Goal: Task Accomplishment & Management: Use online tool/utility

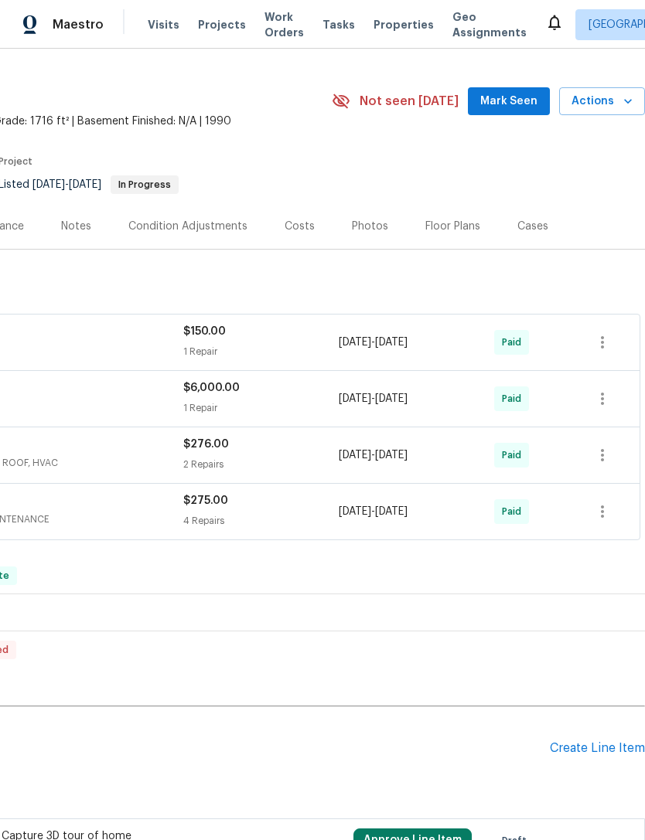
scroll to position [31, 229]
click at [595, 749] on div "Create Line Item" at bounding box center [597, 748] width 95 height 15
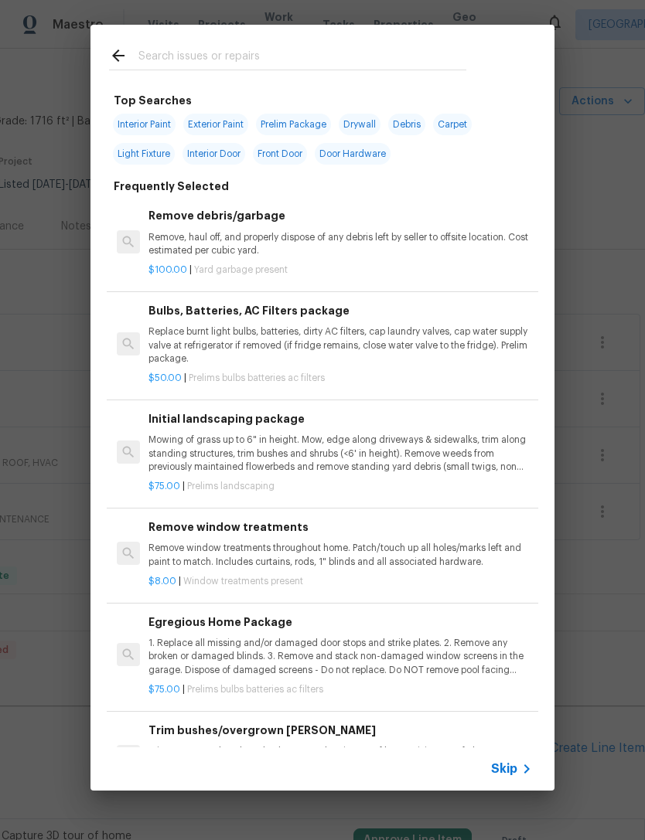
click at [520, 766] on icon at bounding box center [526, 769] width 19 height 19
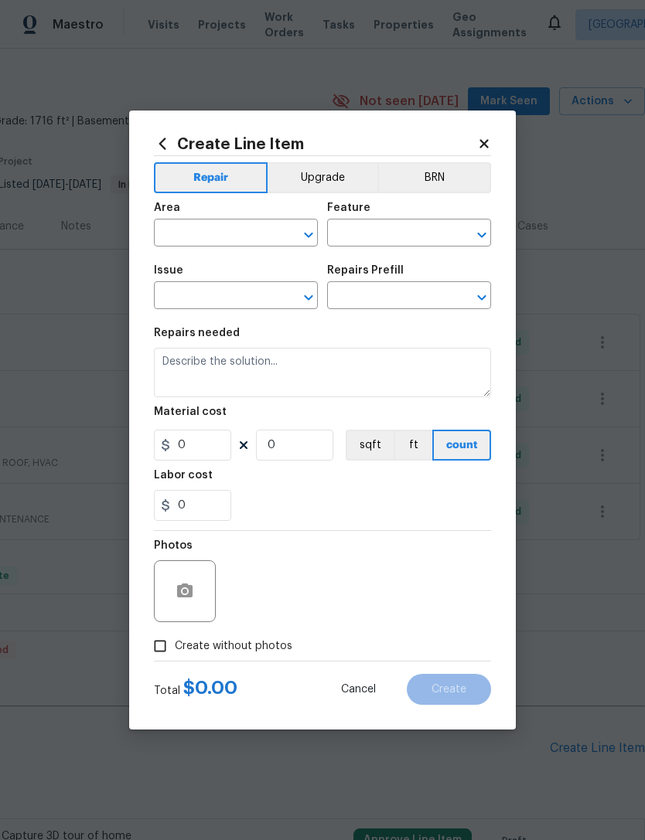
click at [206, 244] on input "text" at bounding box center [214, 235] width 121 height 24
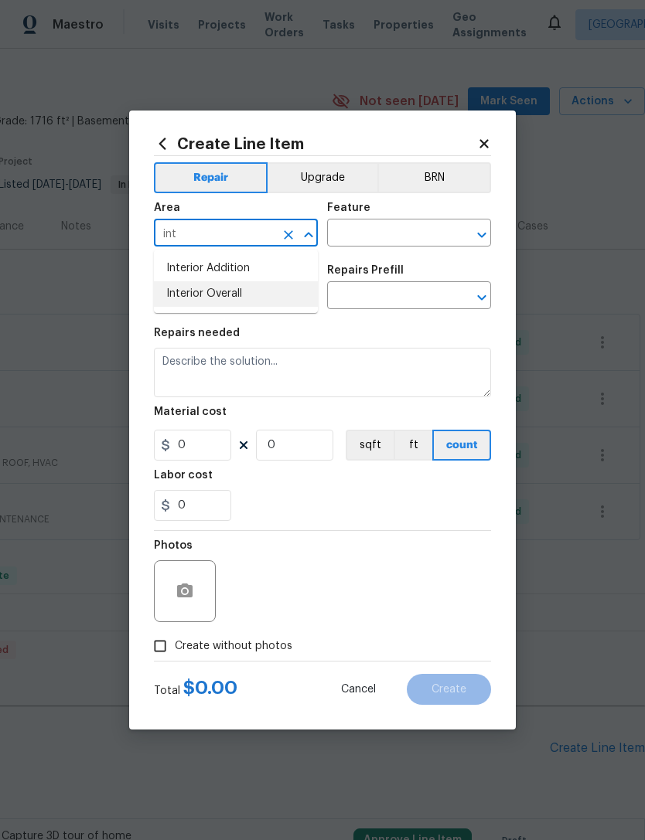
click at [203, 300] on li "Interior Overall" at bounding box center [236, 294] width 164 height 26
type input "Interior Overall"
click at [203, 299] on input "text" at bounding box center [214, 297] width 121 height 24
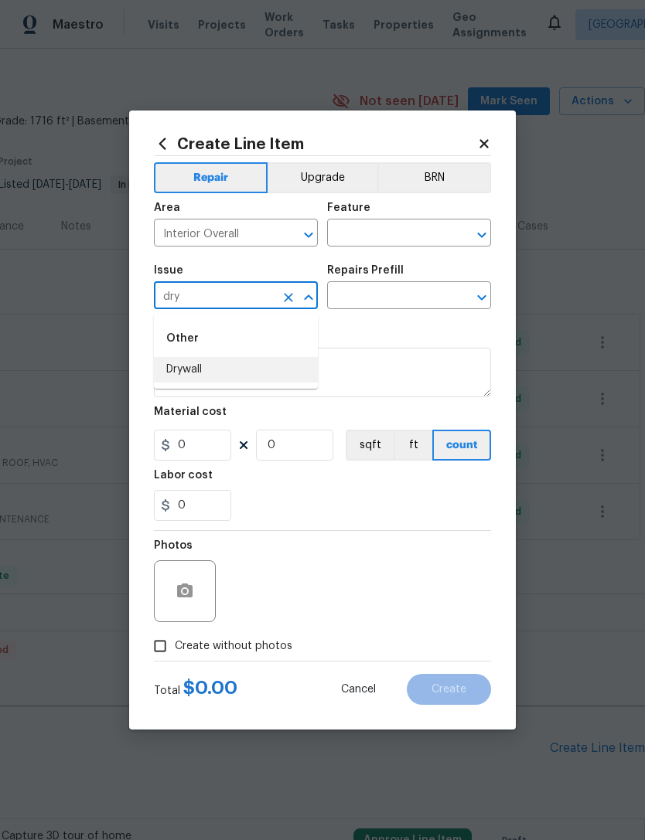
click at [185, 371] on li "Drywall" at bounding box center [236, 370] width 164 height 26
type input "Drywall"
click at [349, 238] on input "text" at bounding box center [387, 235] width 121 height 24
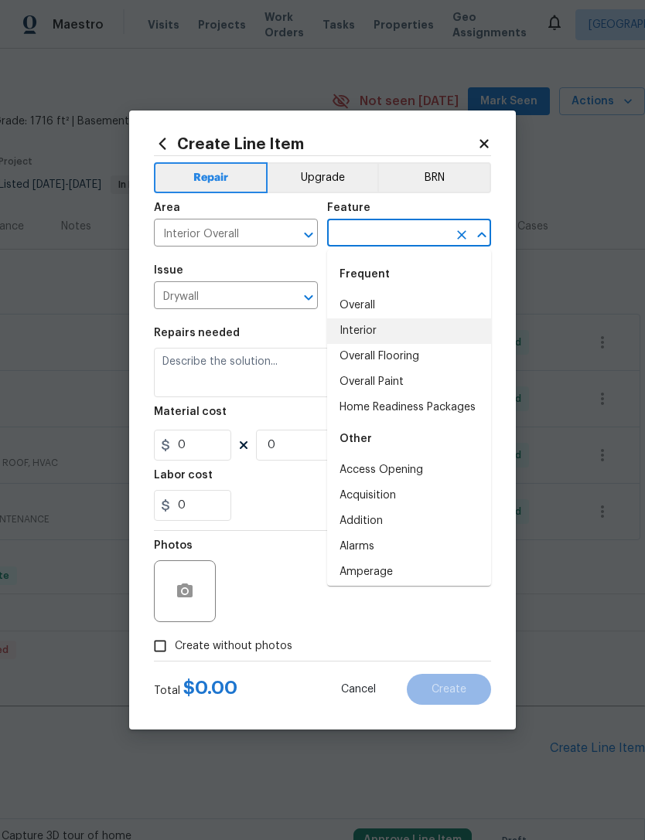
click at [371, 329] on li "Interior" at bounding box center [409, 331] width 164 height 26
type input "Interior"
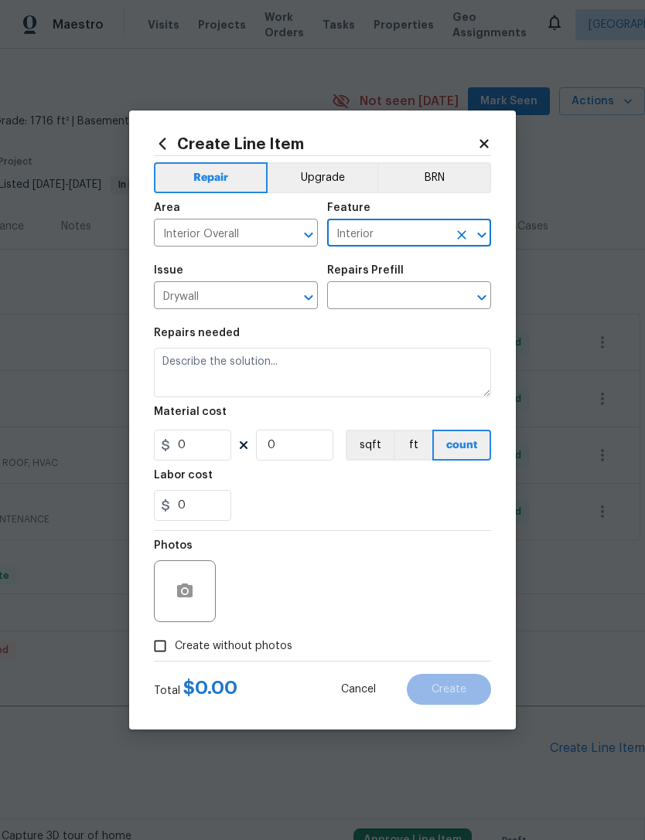
click at [414, 296] on input "text" at bounding box center [387, 297] width 121 height 24
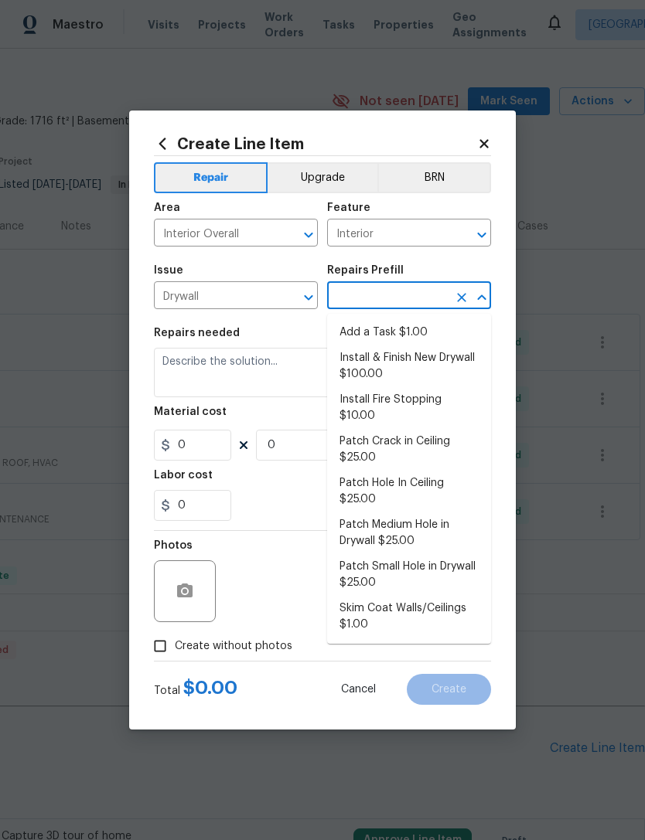
click at [437, 325] on li "Add a Task $1.00" at bounding box center [409, 333] width 164 height 26
type input "Add a Task $1.00"
type input "Walls and Ceiling"
type textarea "HPM to detail"
type input "1"
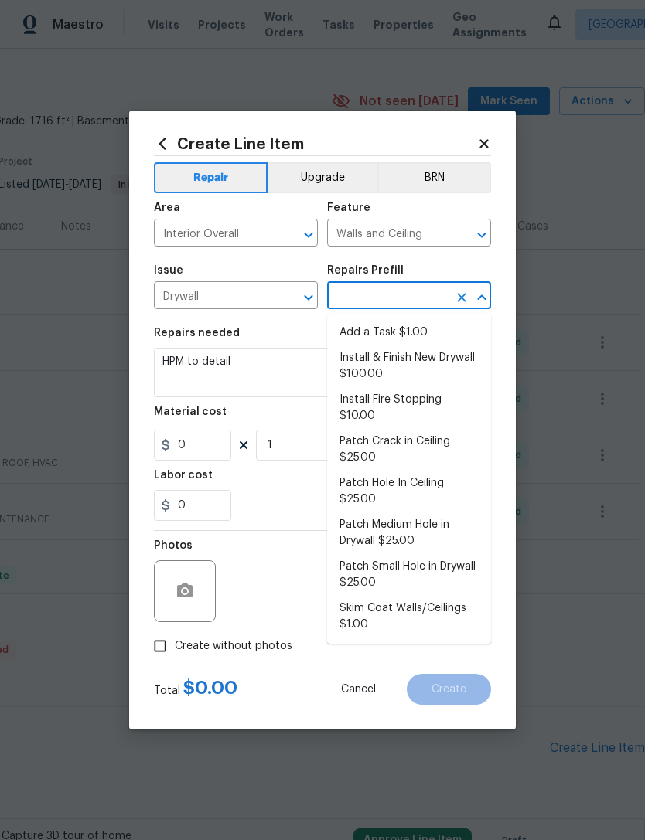
type input "Add a Task $1.00"
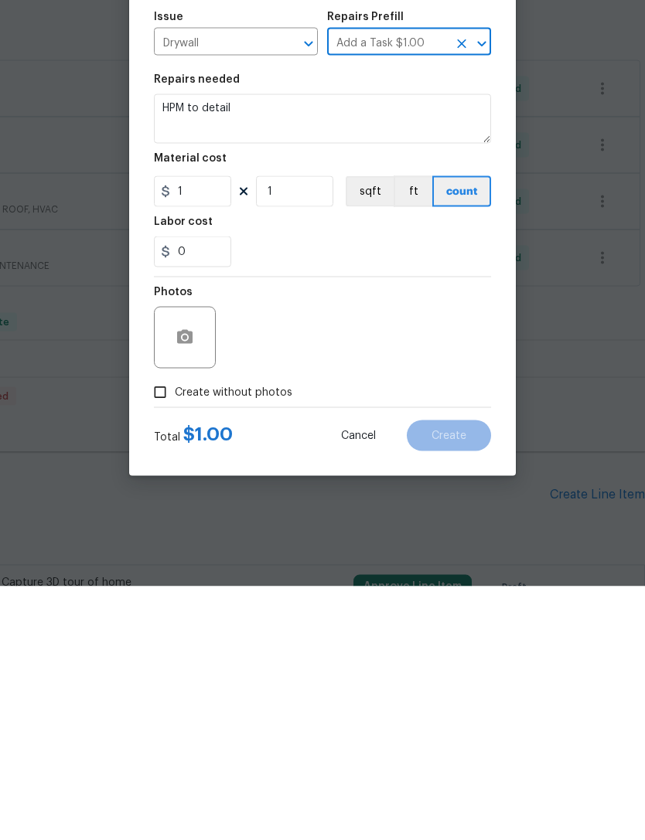
scroll to position [49, 0]
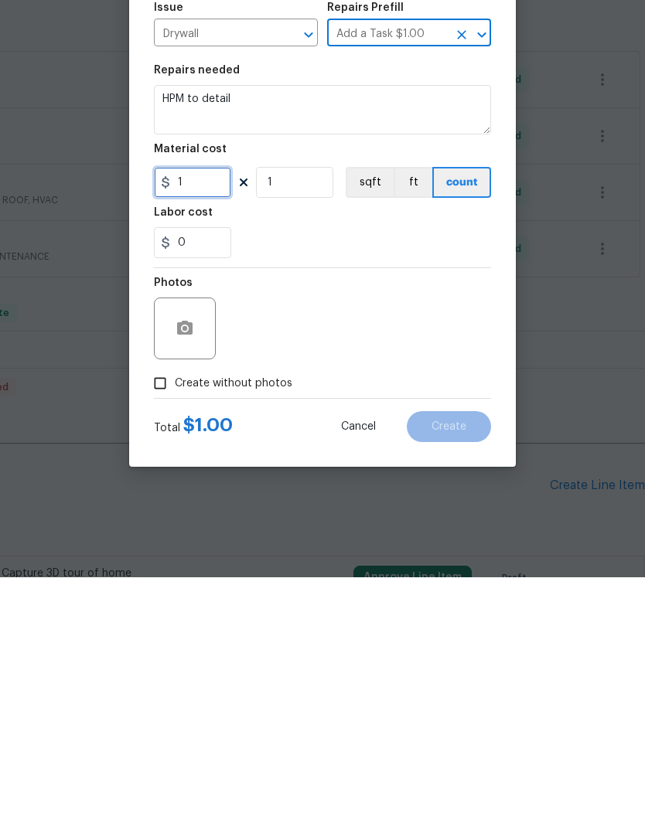
click at [198, 430] on input "1" at bounding box center [192, 445] width 77 height 31
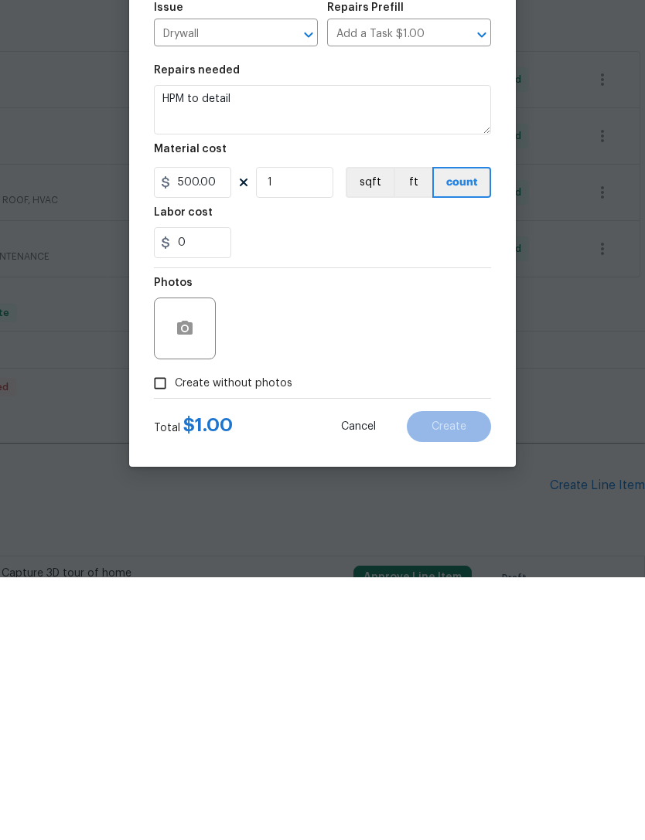
click at [465, 531] on div "Photos" at bounding box center [322, 581] width 337 height 100
type input "500"
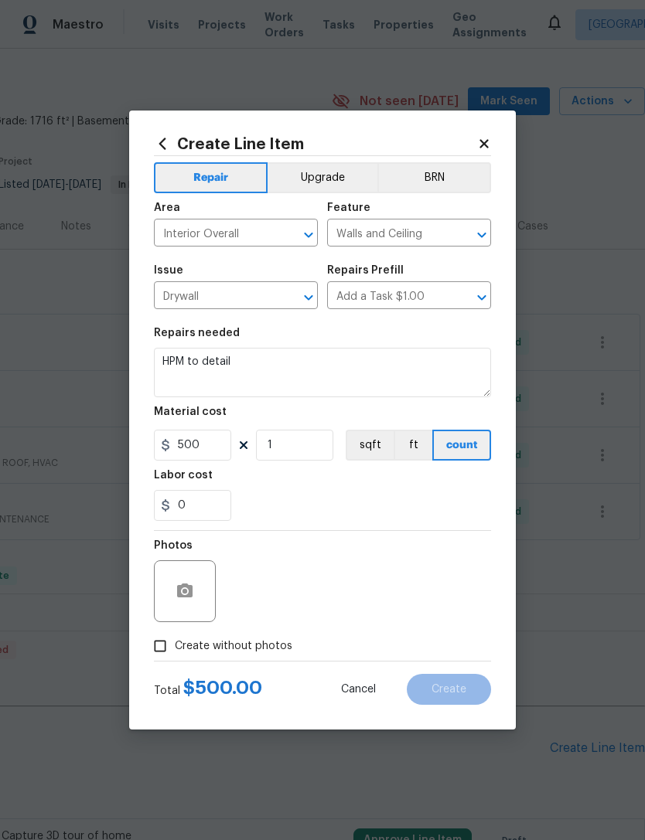
click at [421, 588] on div "Photos" at bounding box center [322, 581] width 337 height 100
click at [166, 651] on input "Create without photos" at bounding box center [159, 646] width 29 height 29
checkbox input "true"
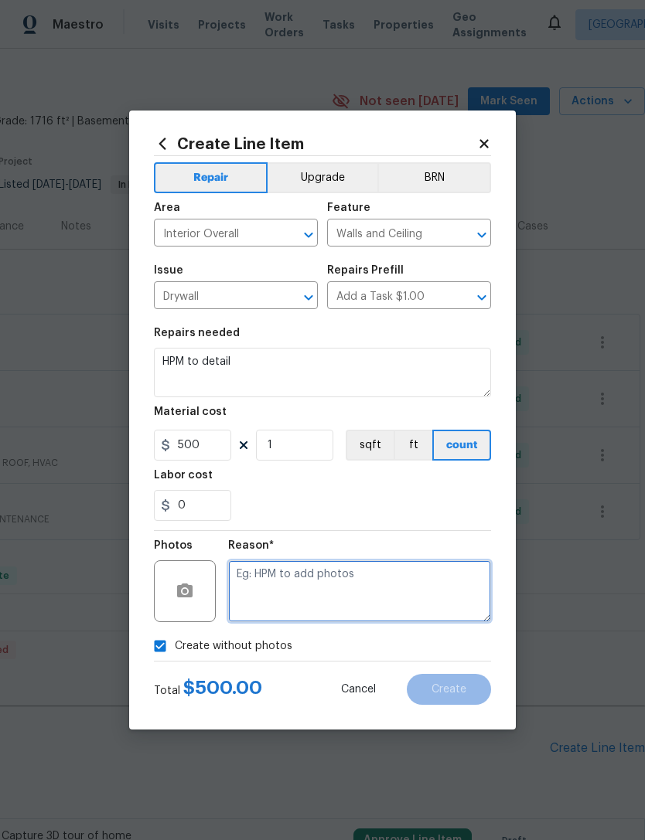
click at [431, 578] on textarea at bounding box center [359, 591] width 263 height 62
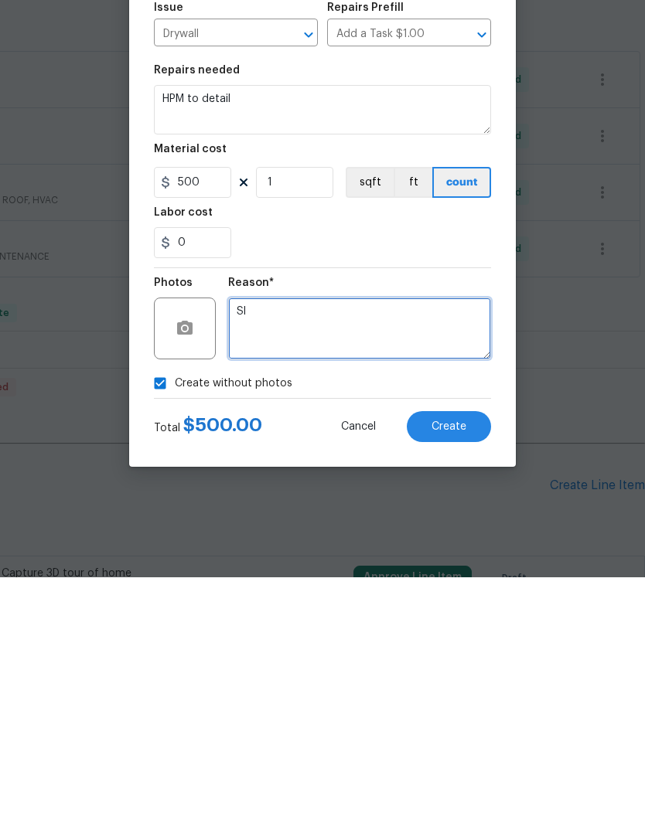
type textarea "S"
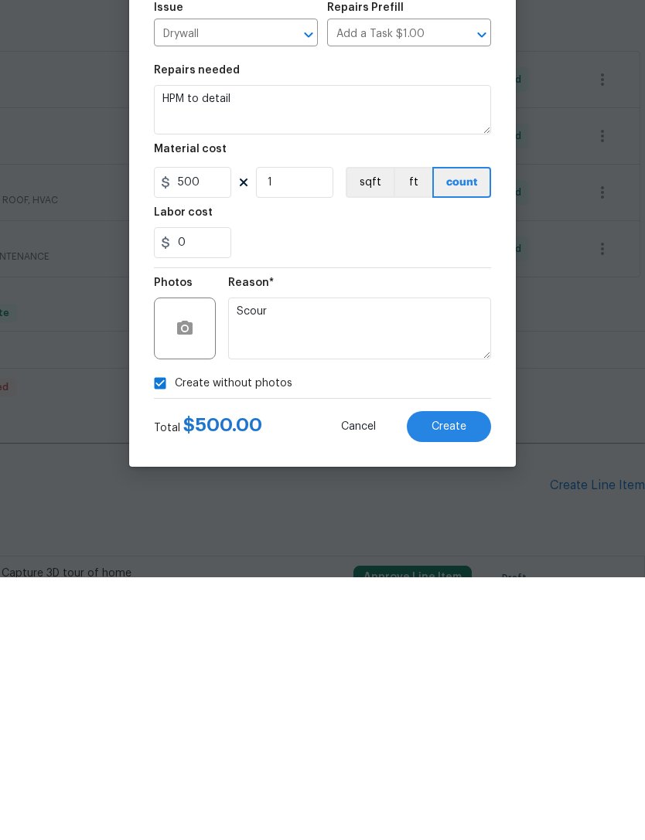
click at [448, 490] on div "0" at bounding box center [322, 505] width 337 height 31
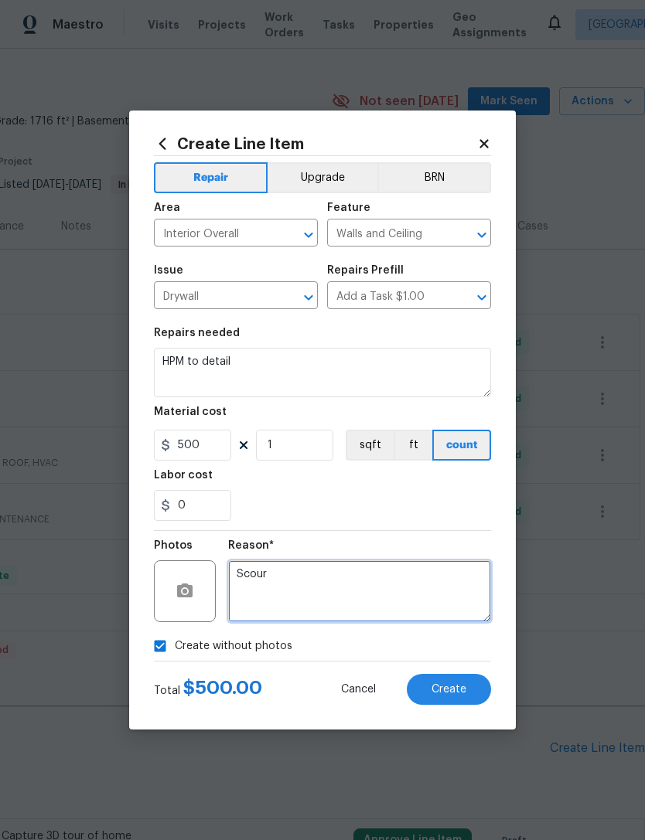
click at [409, 581] on textarea "Scour" at bounding box center [359, 591] width 263 height 62
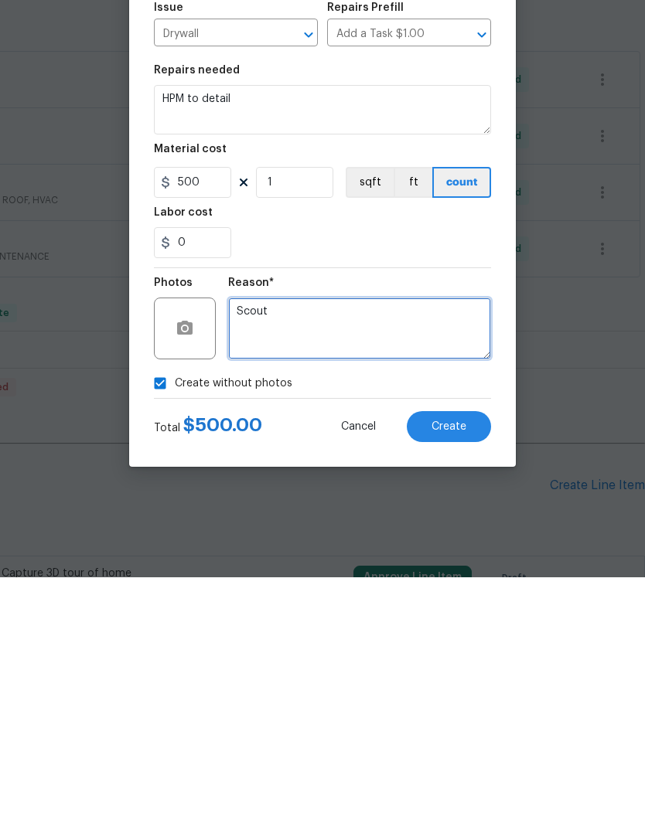
type textarea "Scout"
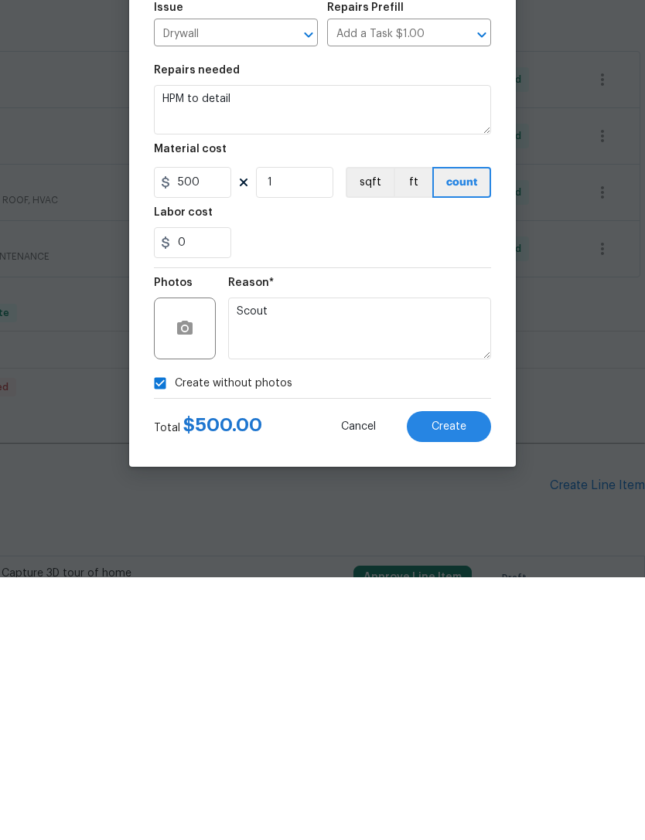
click at [461, 684] on span "Create" at bounding box center [448, 690] width 35 height 12
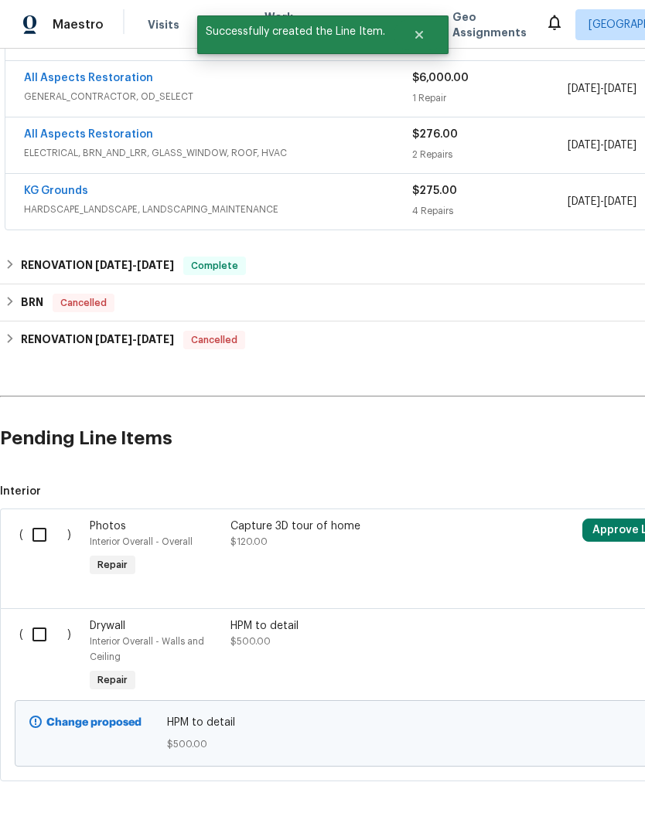
scroll to position [339, 0]
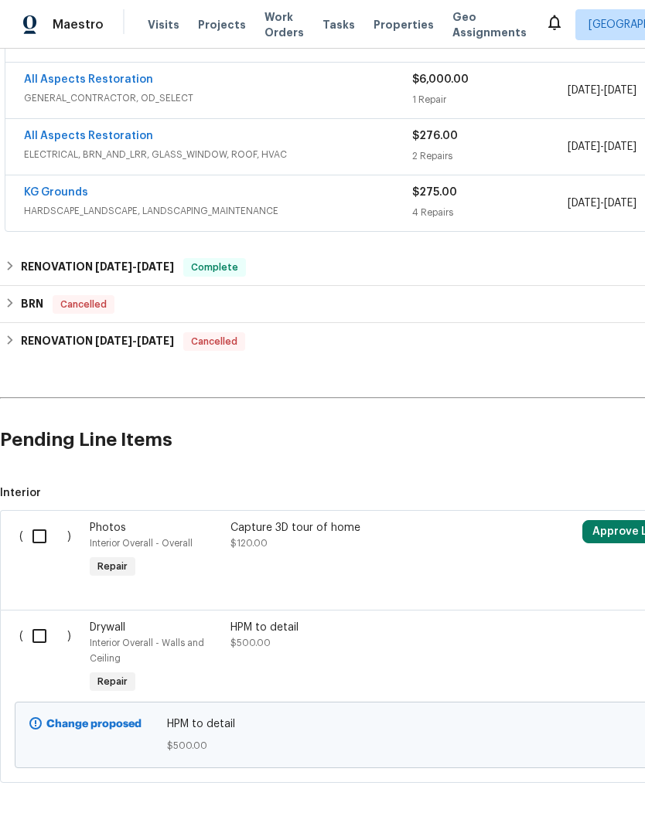
click at [39, 620] on input "checkbox" at bounding box center [45, 636] width 44 height 32
click at [574, 793] on span "Create Work Order" at bounding box center [556, 801] width 103 height 19
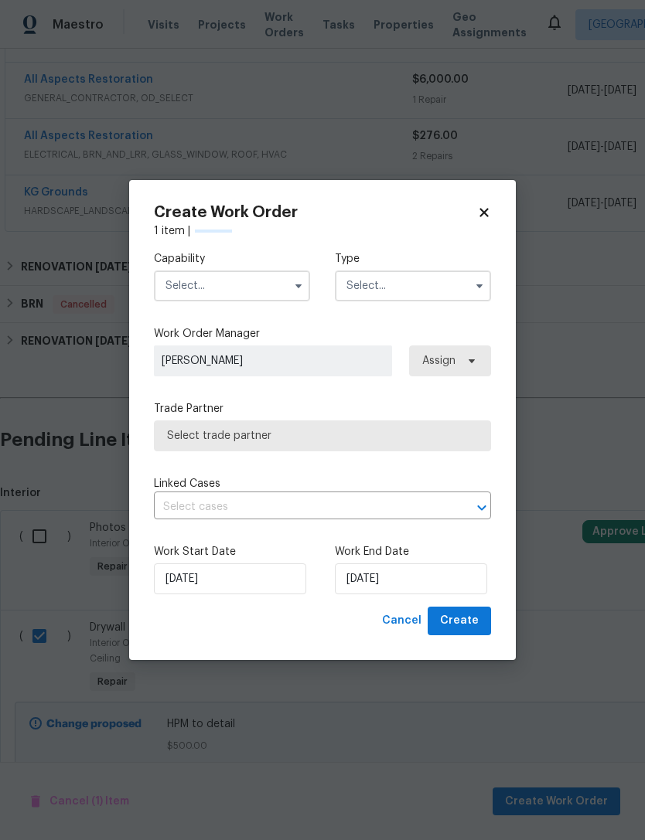
checkbox input "false"
click at [181, 283] on input "text" at bounding box center [232, 286] width 156 height 31
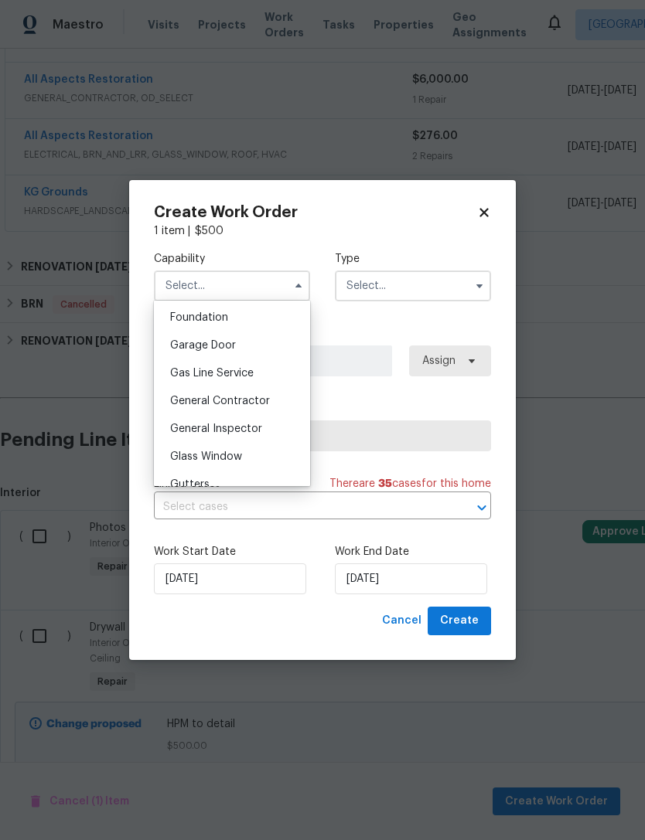
scroll to position [664, 0]
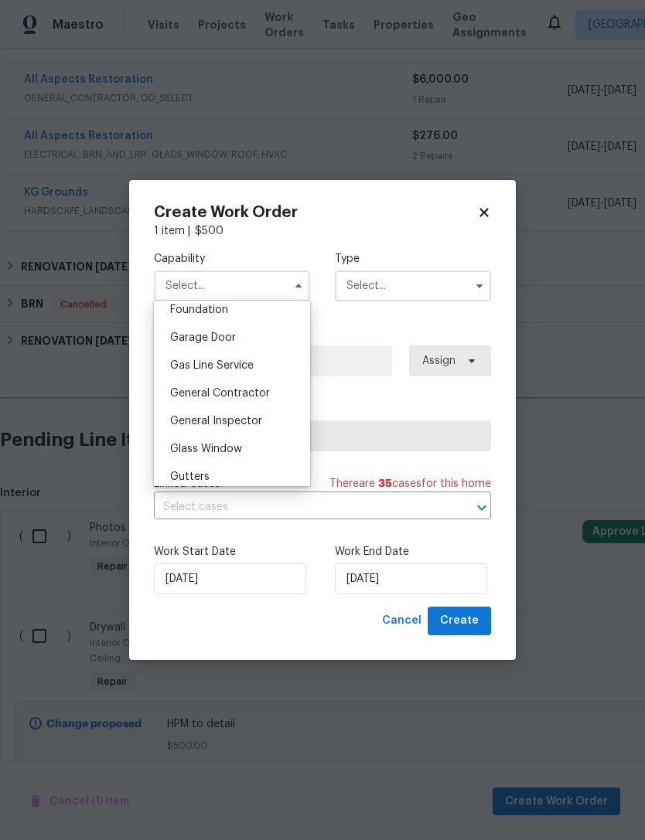
click at [196, 394] on span "General Contractor" at bounding box center [220, 393] width 100 height 11
type input "General Contractor"
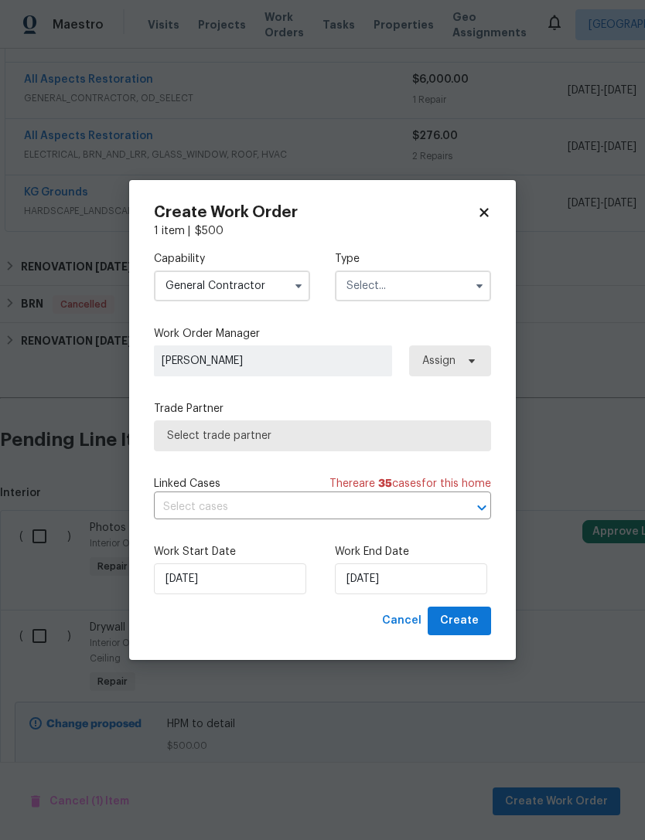
click at [363, 290] on input "text" at bounding box center [413, 286] width 156 height 31
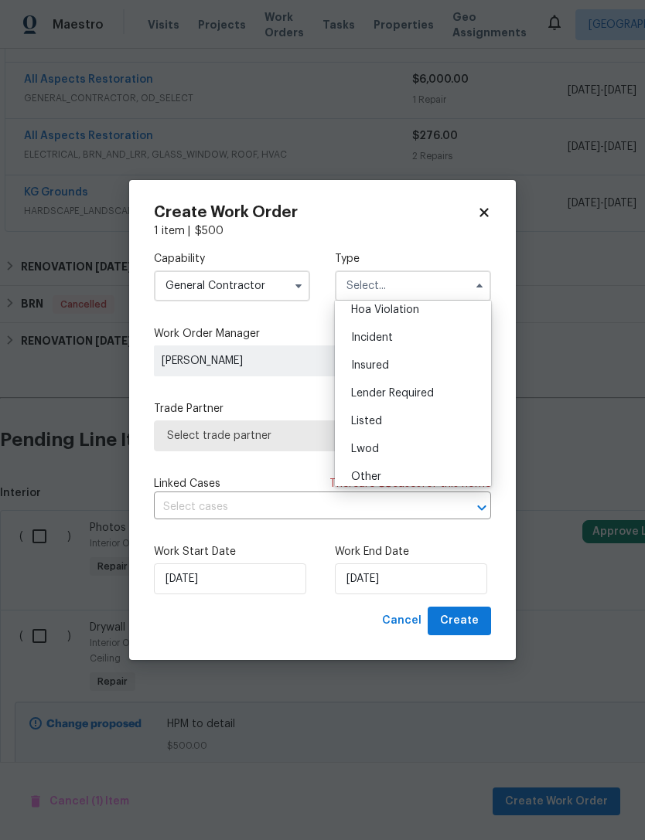
scroll to position [38, 0]
click at [363, 425] on div "Listed" at bounding box center [413, 420] width 148 height 28
type input "Listed"
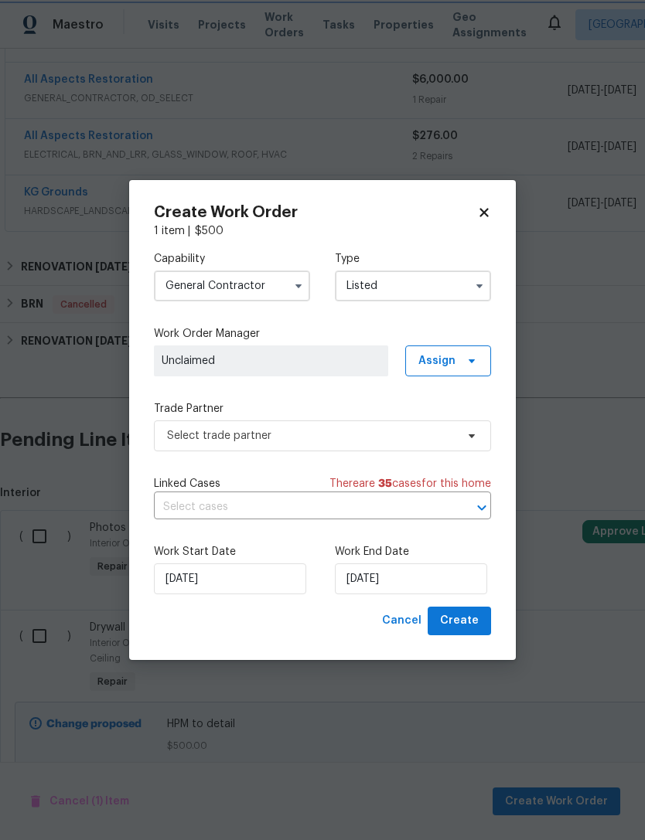
scroll to position [0, 0]
click at [379, 592] on input "[DATE]" at bounding box center [411, 579] width 152 height 31
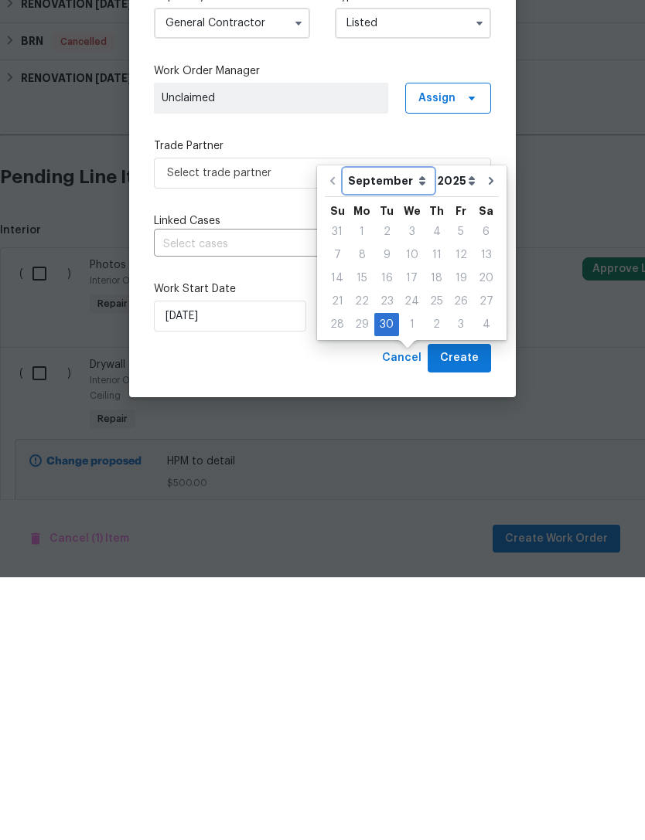
click at [418, 432] on select "September October November December" at bounding box center [388, 443] width 89 height 23
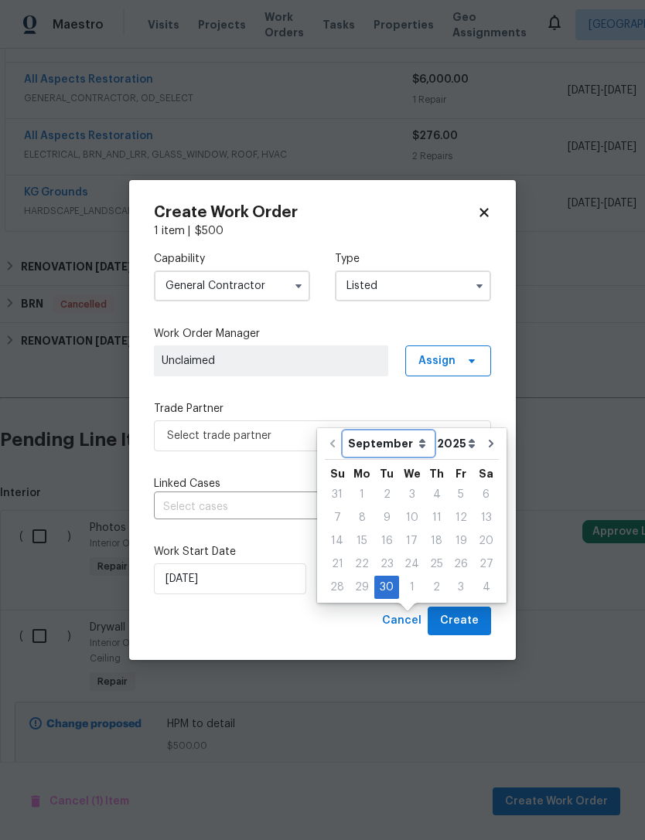
select select "9"
type input "[DATE]"
select select "9"
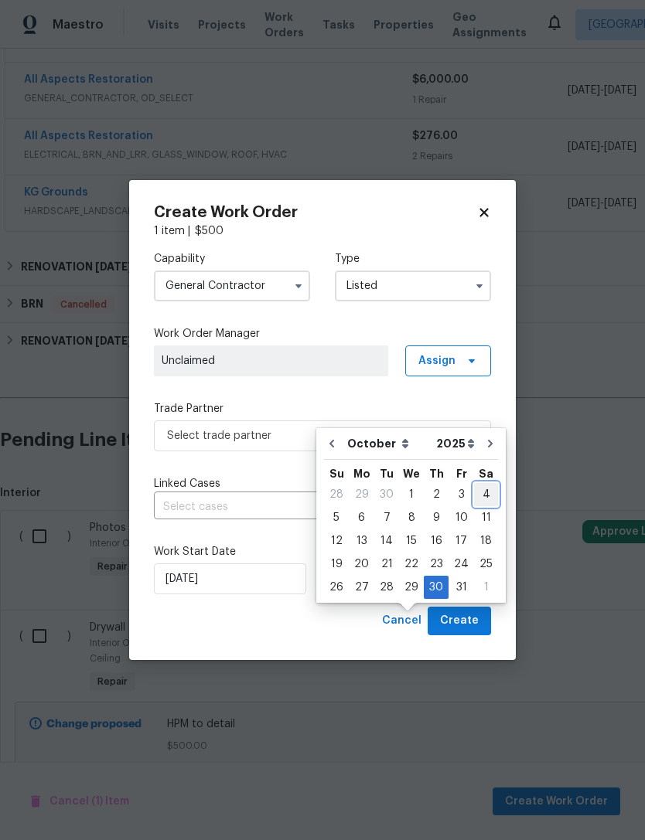
click at [482, 484] on div "4" at bounding box center [486, 495] width 24 height 22
type input "[DATE]"
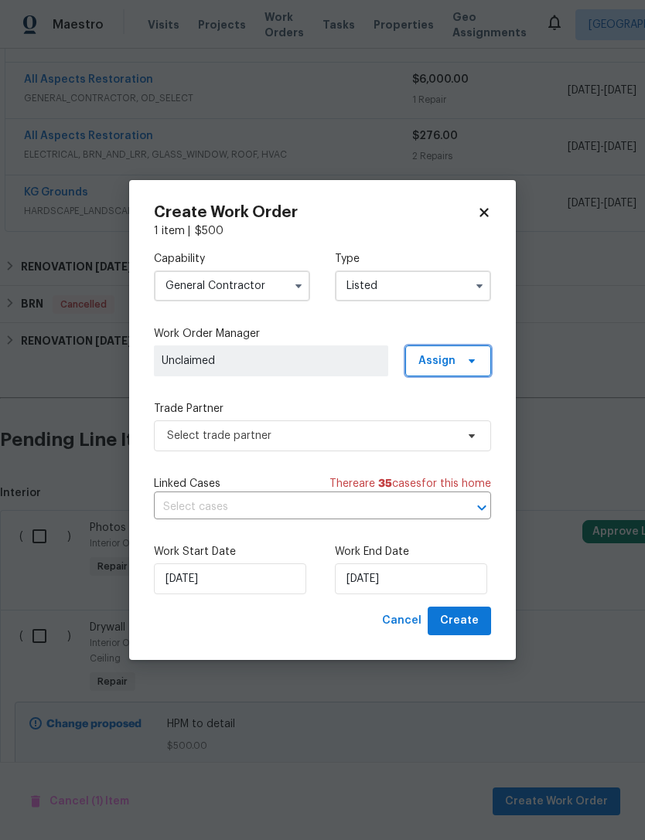
click at [442, 359] on span "Assign" at bounding box center [436, 360] width 37 height 15
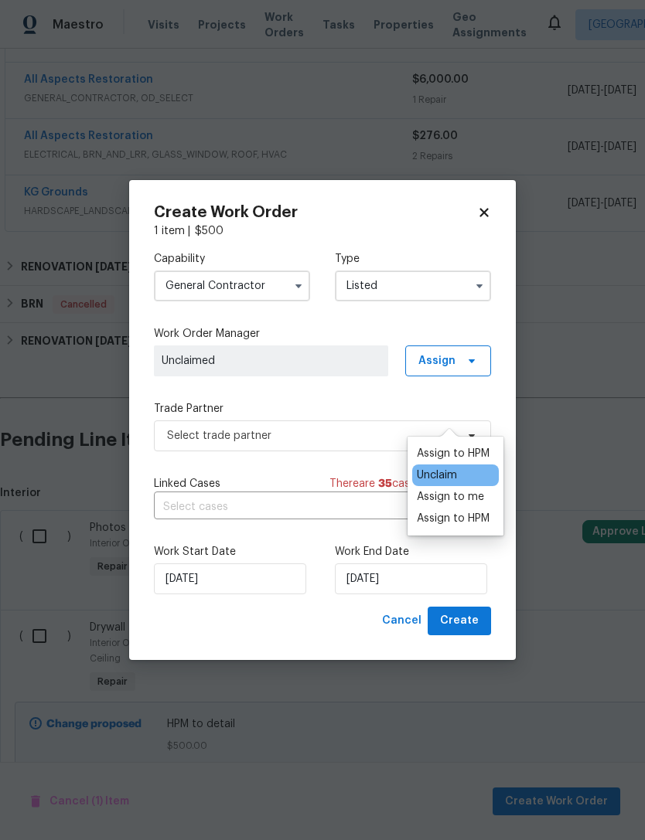
click at [437, 489] on div "Assign to me" at bounding box center [450, 496] width 67 height 15
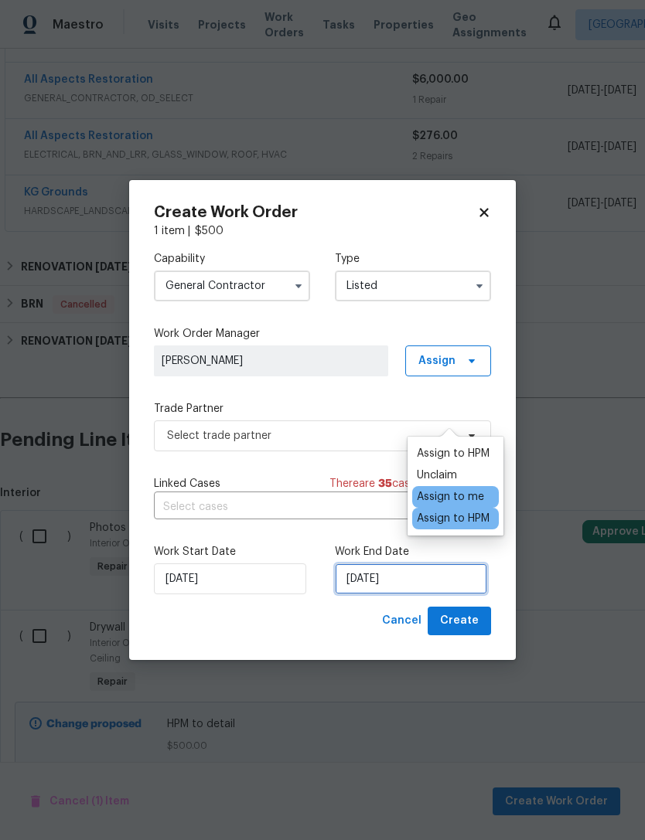
click at [424, 576] on input "[DATE]" at bounding box center [411, 579] width 152 height 31
select select "9"
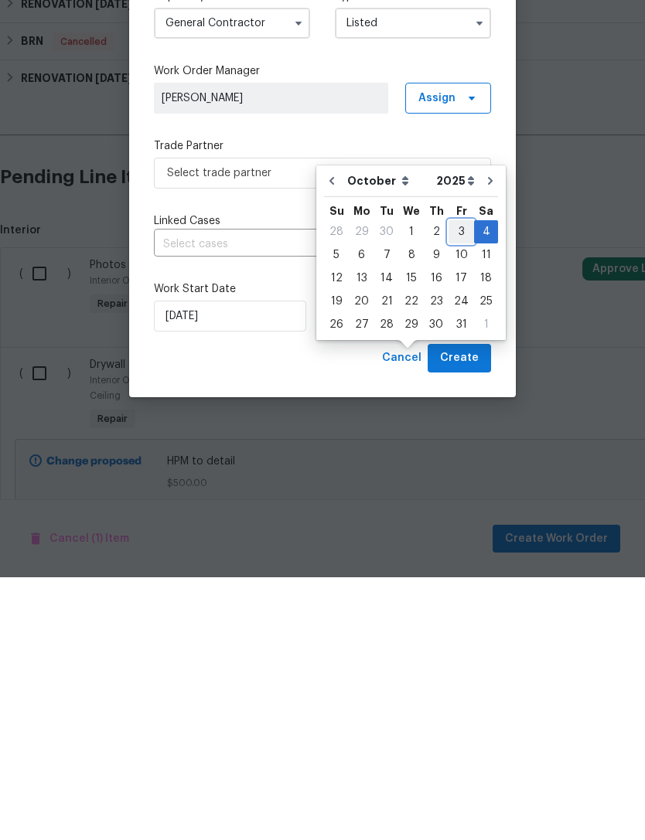
click at [456, 484] on div "3" at bounding box center [461, 495] width 26 height 22
type input "[DATE]"
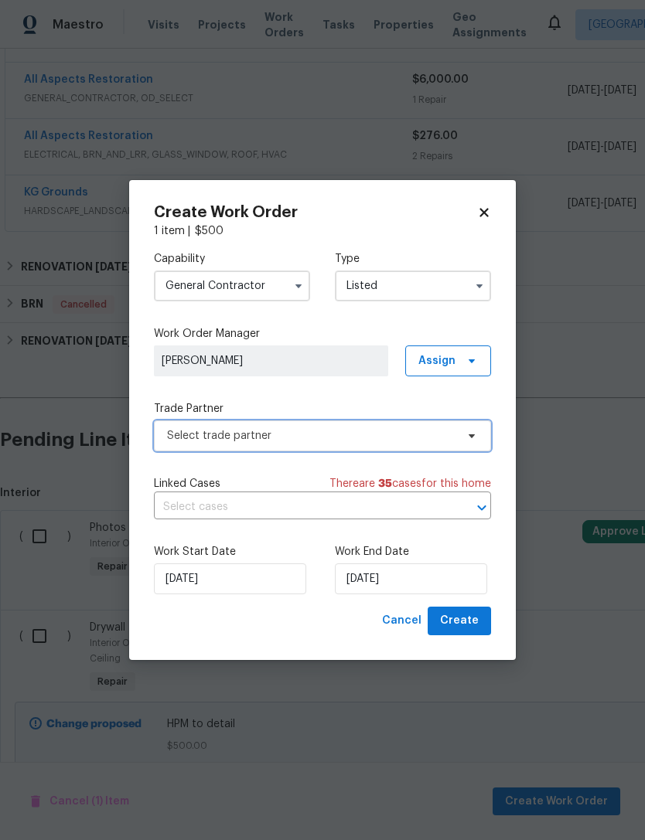
click at [182, 440] on span "Select trade partner" at bounding box center [311, 435] width 288 height 15
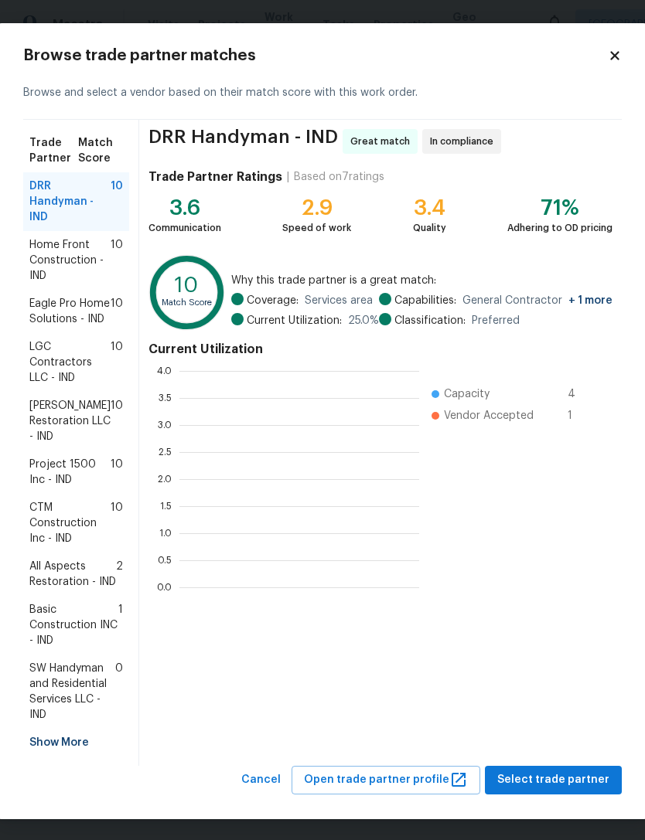
scroll to position [216, 240]
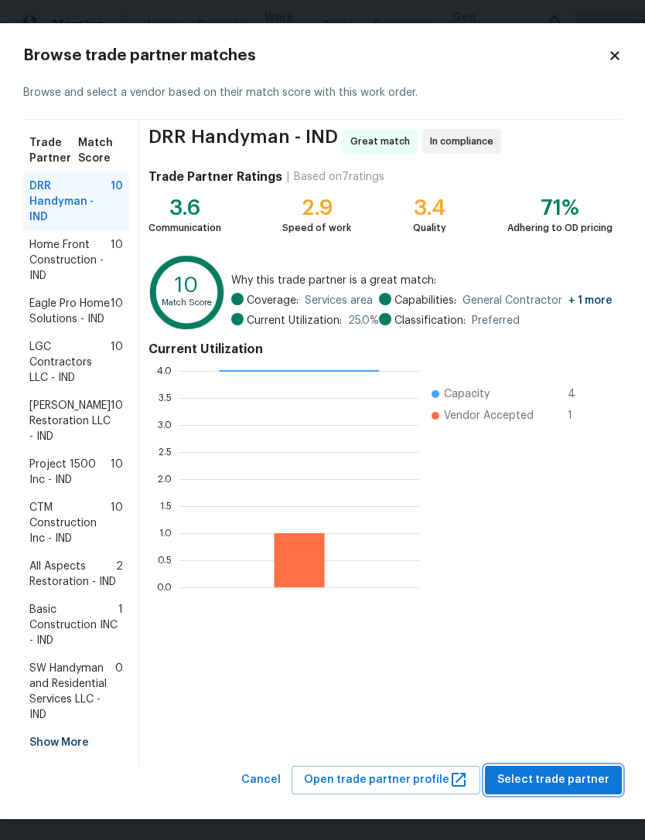
click at [556, 790] on span "Select trade partner" at bounding box center [553, 780] width 112 height 19
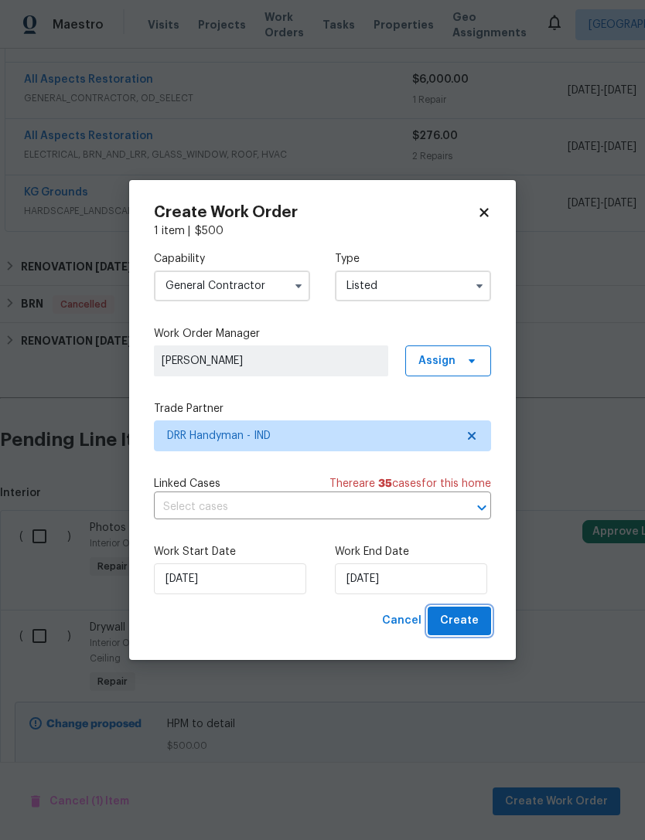
click at [479, 628] on button "Create" at bounding box center [458, 621] width 63 height 29
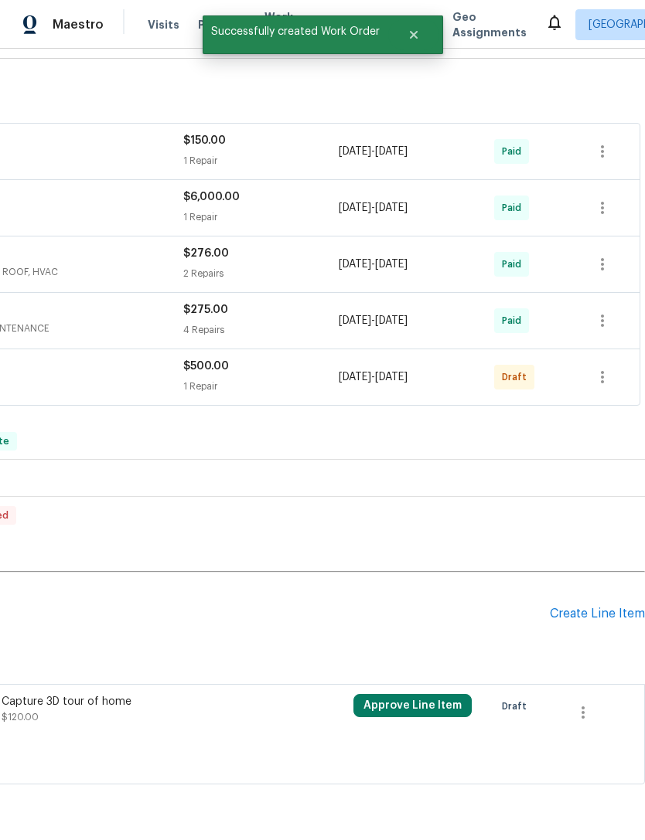
scroll to position [222, 229]
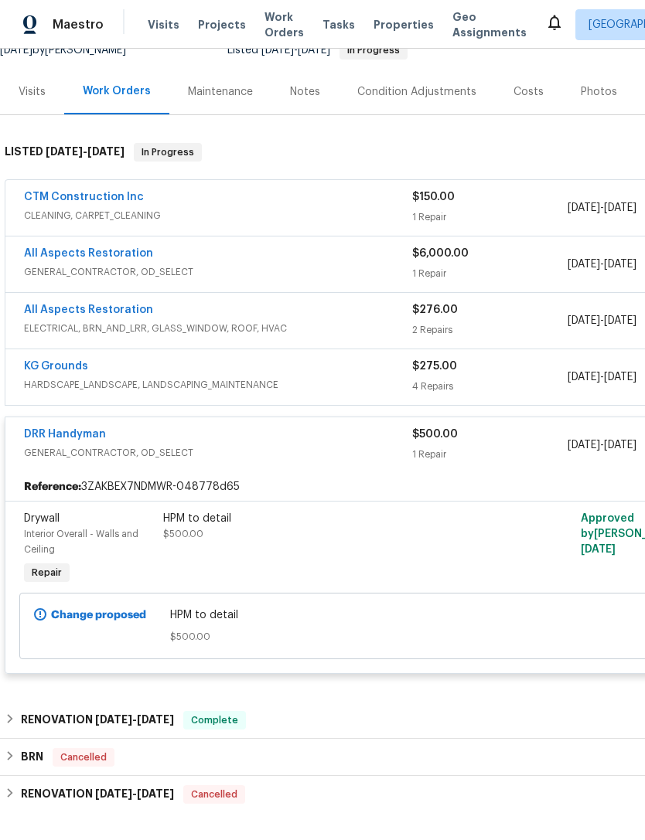
scroll to position [165, 0]
click at [55, 429] on link "DRR Handyman" at bounding box center [65, 434] width 82 height 11
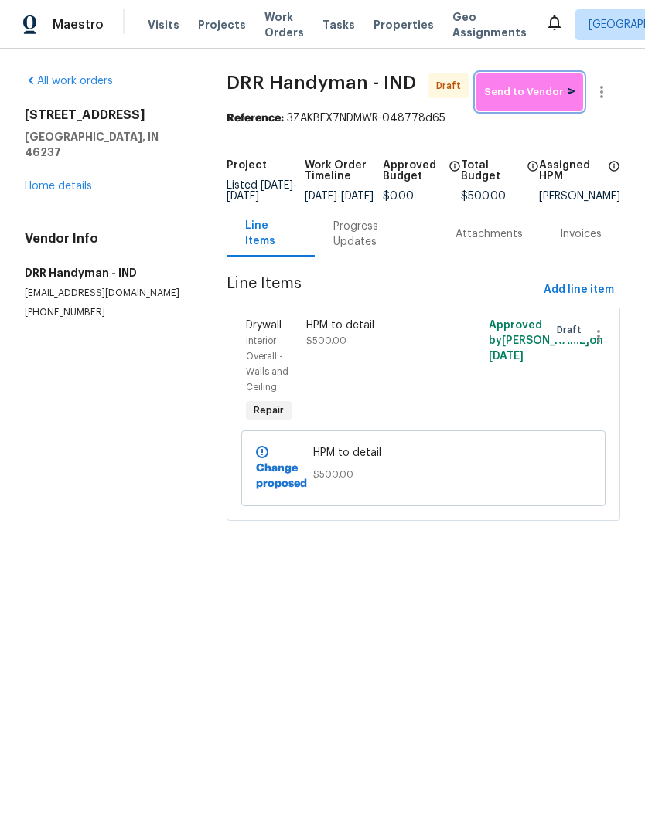
click at [546, 90] on span "Send to Vendor" at bounding box center [529, 92] width 91 height 18
